Goal: Task Accomplishment & Management: Complete application form

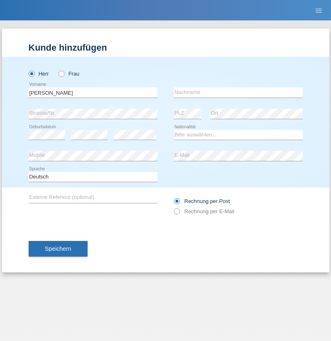
type input "[PERSON_NAME]"
click at [238, 92] on input "text" at bounding box center [238, 93] width 129 height 10
type input "Güner"
select select "TR"
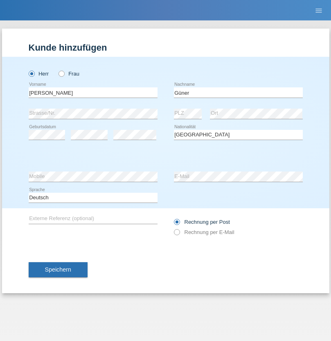
select select "C"
select select "14"
select select "01"
select select "2005"
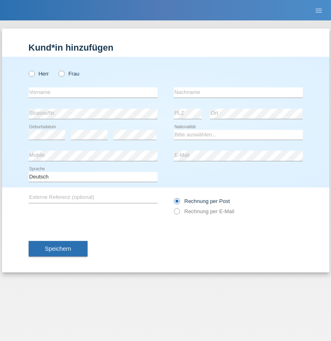
radio input "true"
click at [93, 92] on input "text" at bounding box center [93, 93] width 129 height 10
type input "[PERSON_NAME]"
click at [238, 92] on input "text" at bounding box center [238, 93] width 129 height 10
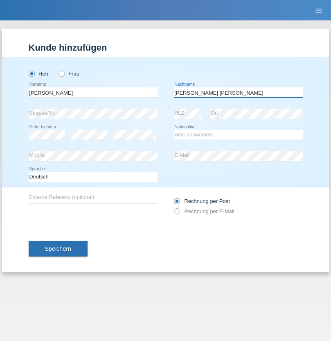
type input "Alves Dias"
select select "CH"
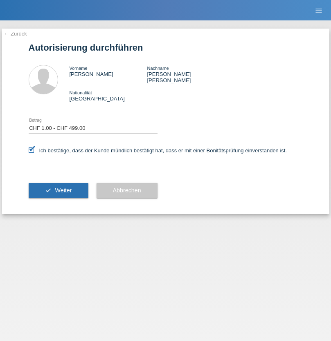
select select "1"
click at [58, 187] on span "Weiter" at bounding box center [63, 190] width 17 height 7
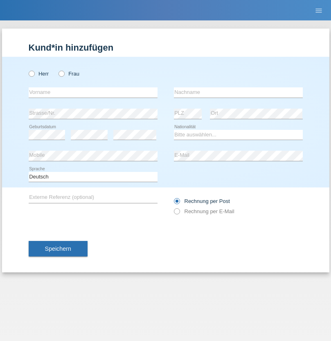
radio input "true"
click at [93, 92] on input "text" at bounding box center [93, 93] width 129 height 10
type input "Anesa"
click at [238, 92] on input "text" at bounding box center [238, 93] width 129 height 10
type input "Sadriu"
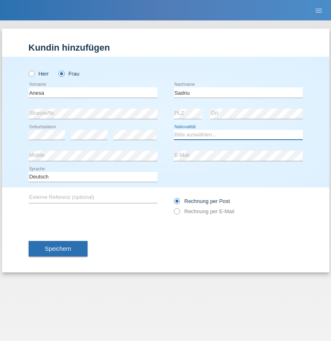
select select "CH"
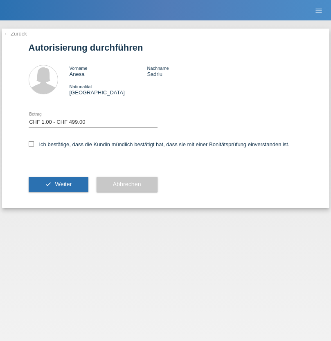
select select "1"
checkbox input "true"
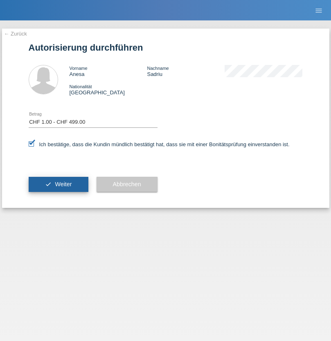
click at [58, 184] on span "Weiter" at bounding box center [63, 184] width 17 height 7
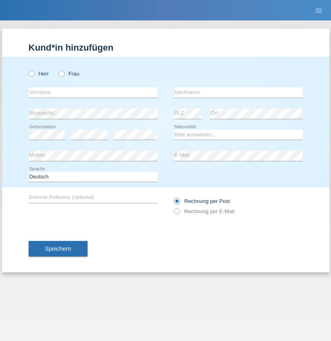
radio input "true"
click at [93, 92] on input "text" at bounding box center [93, 93] width 129 height 10
type input "Emine"
click at [238, 92] on input "text" at bounding box center [238, 93] width 129 height 10
type input "Sadriu"
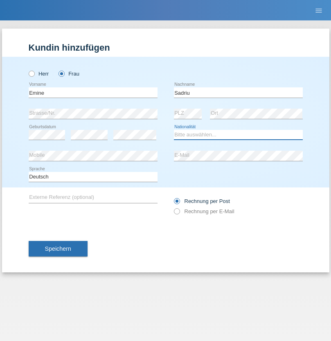
select select "CH"
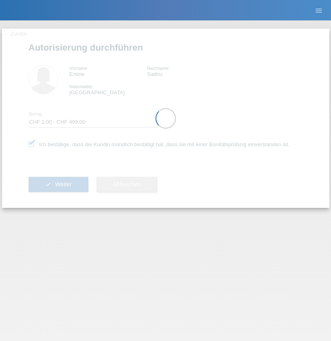
select select "1"
